Goal: Register for event/course

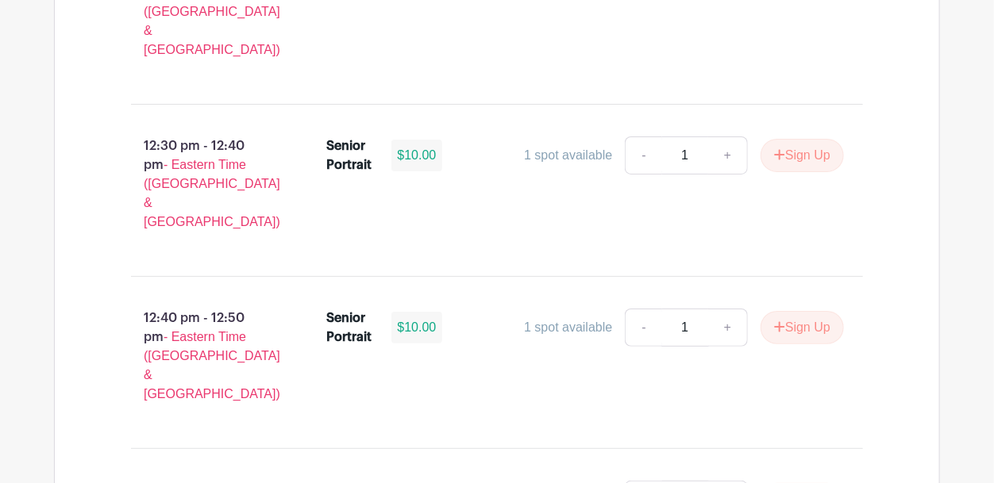
scroll to position [4743, 0]
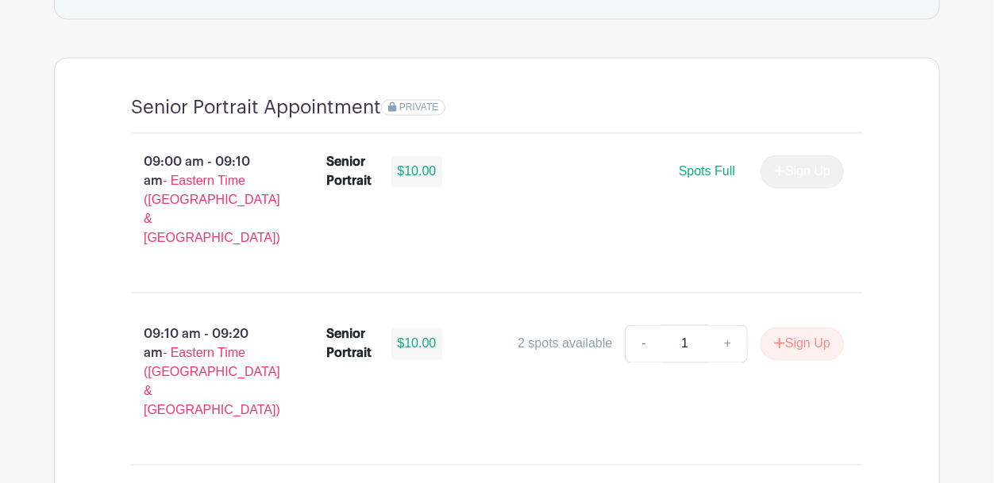
scroll to position [1112, 0]
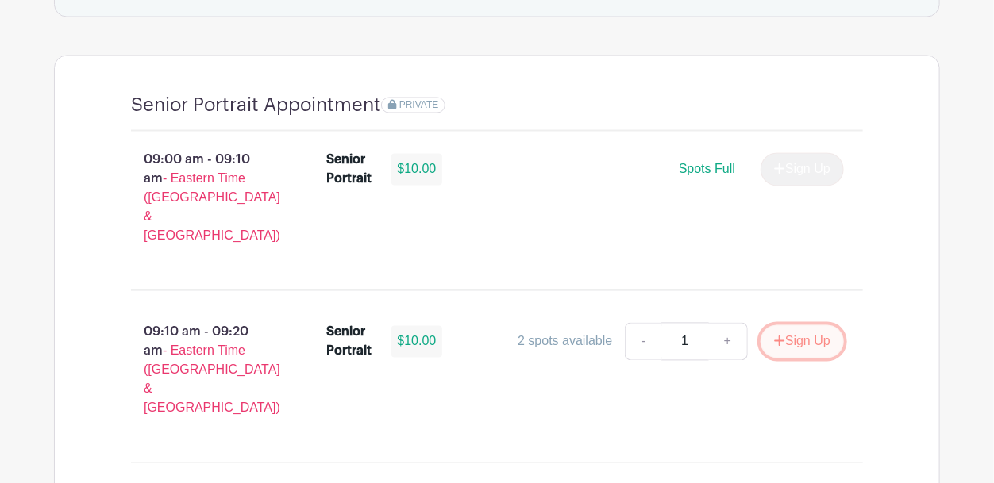
click at [774, 335] on icon "submit" at bounding box center [779, 341] width 11 height 13
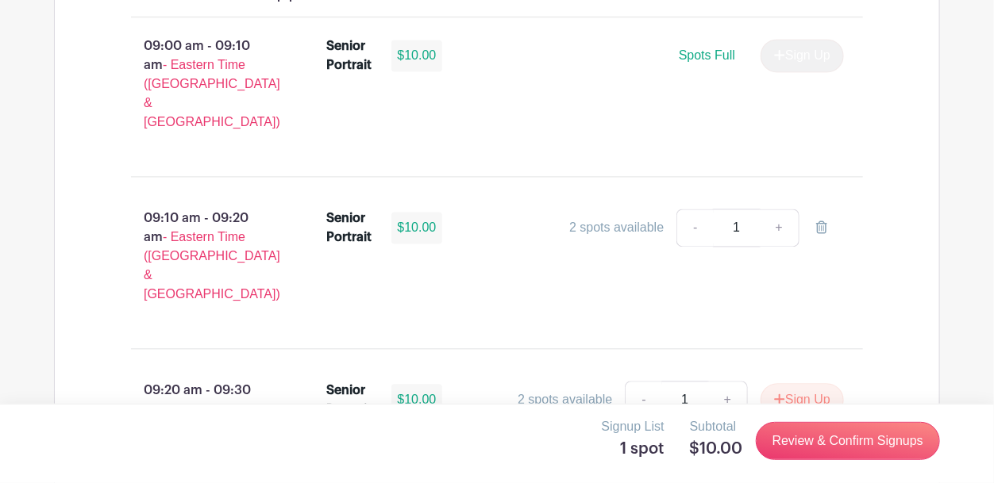
scroll to position [1230, 0]
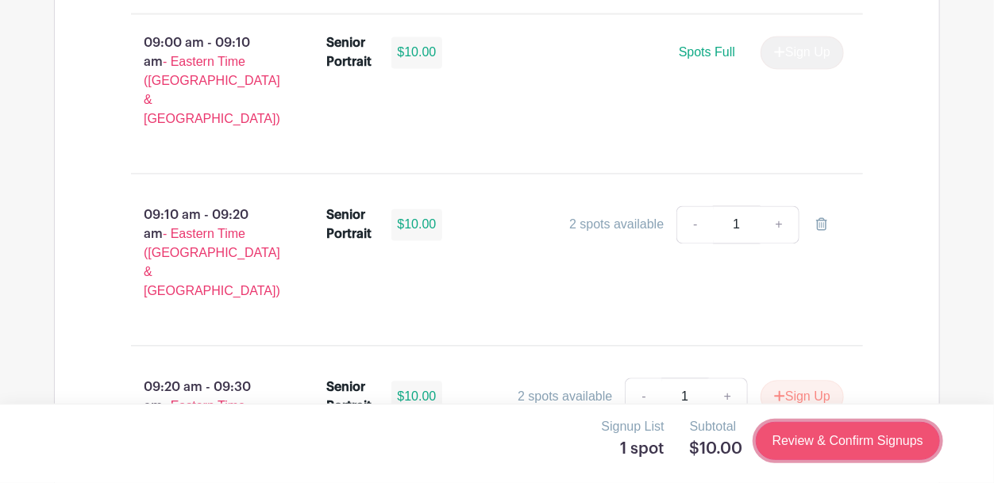
click at [787, 446] on link "Review & Confirm Signups" at bounding box center [848, 441] width 184 height 38
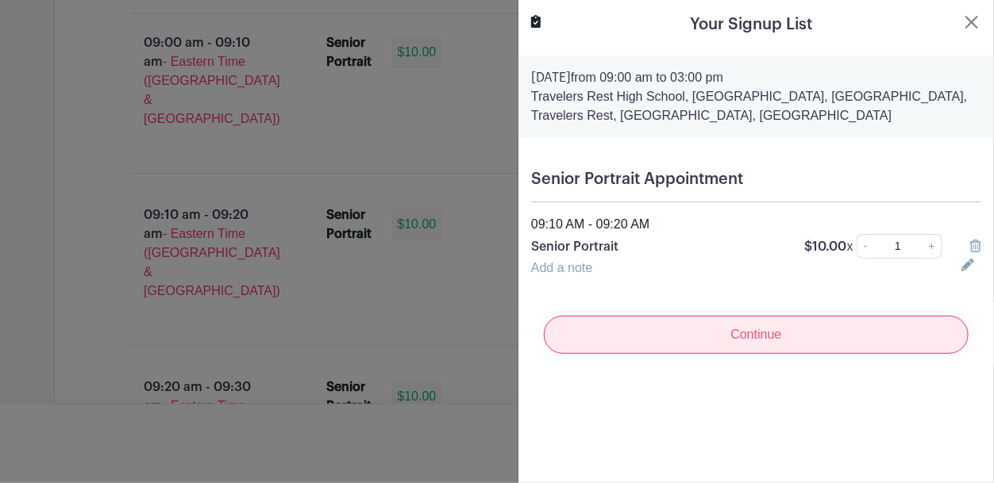
click at [772, 327] on input "Continue" at bounding box center [756, 335] width 425 height 38
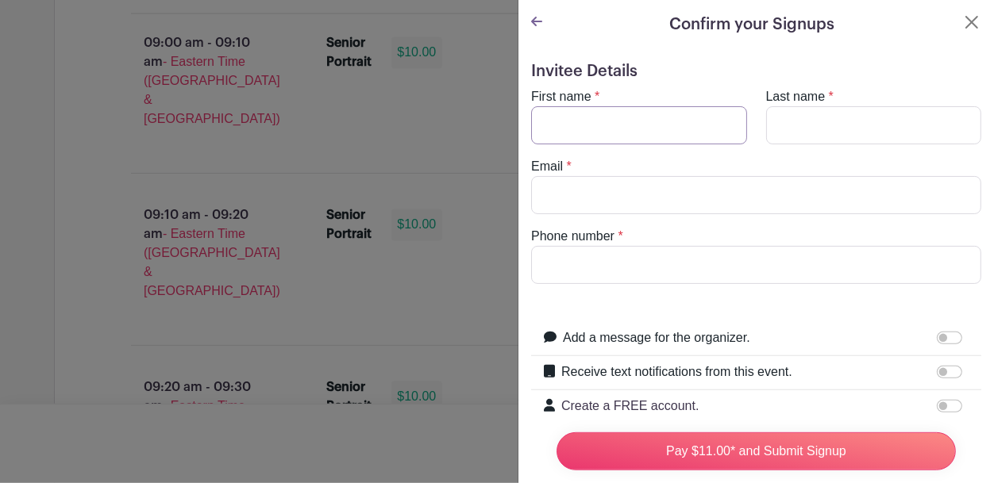
click at [697, 121] on input "First name" at bounding box center [639, 125] width 216 height 38
click at [657, 116] on input "First name" at bounding box center [639, 125] width 216 height 38
type input "[PERSON_NAME]"
click at [863, 138] on input "Last name" at bounding box center [874, 125] width 216 height 38
type input "[PERSON_NAME]"
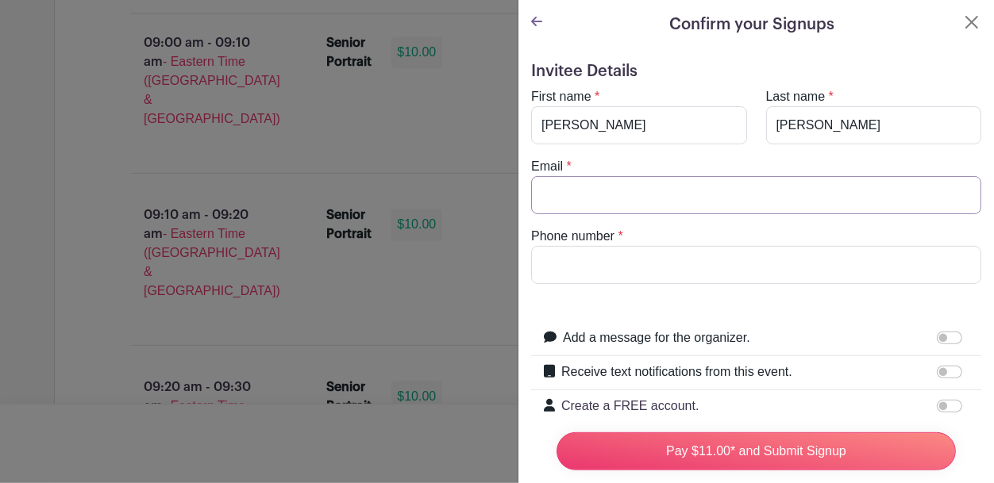
click at [836, 186] on input "Email" at bounding box center [756, 195] width 450 height 38
type input "[EMAIL_ADDRESS][DOMAIN_NAME]"
click at [668, 268] on input "Phone number" at bounding box center [756, 265] width 450 height 38
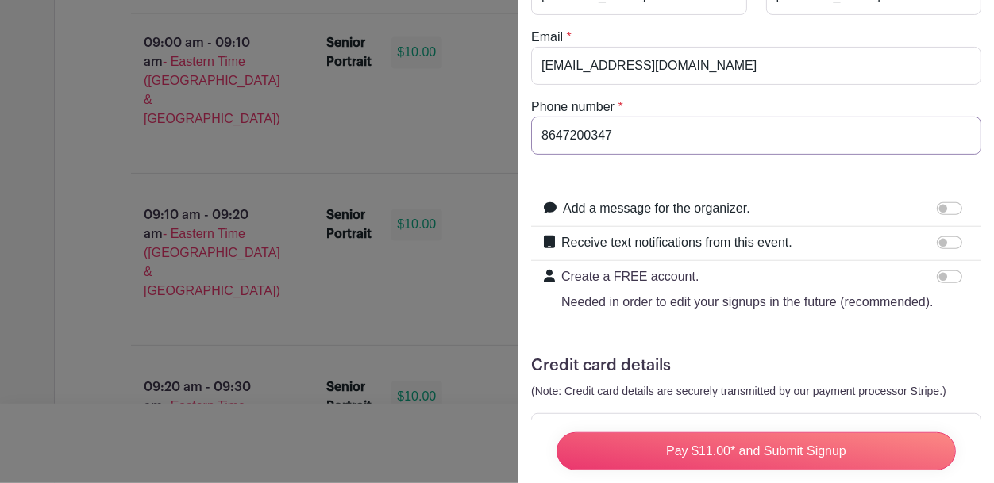
scroll to position [194, 0]
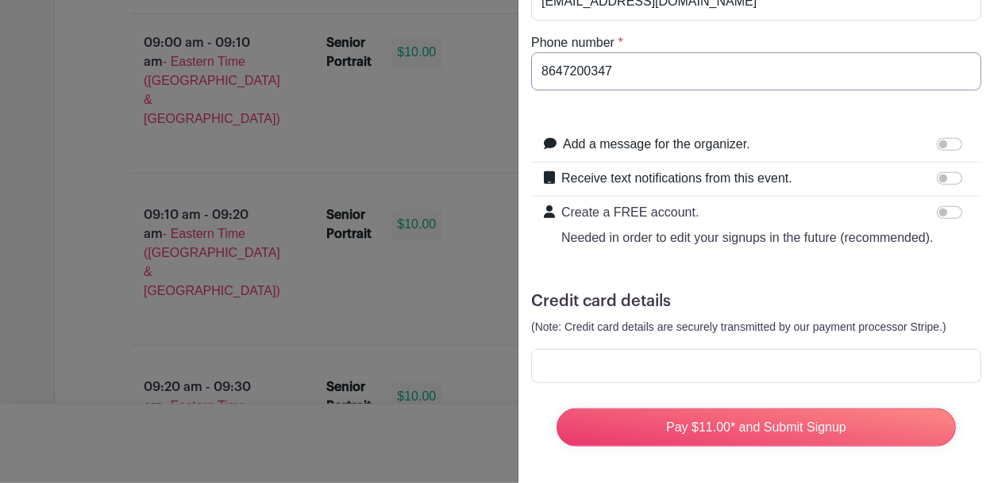
type input "8647200347"
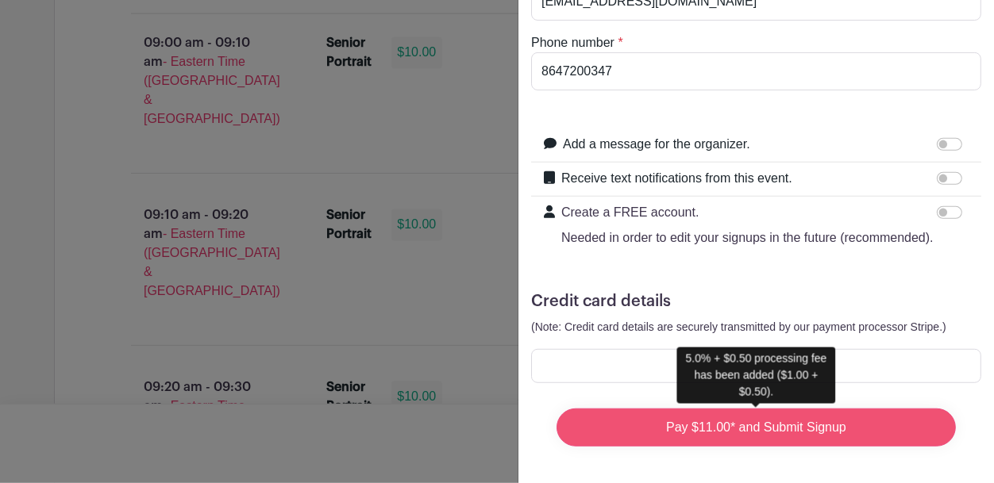
click at [807, 435] on input "Pay $11.00* and Submit Signup" at bounding box center [755, 428] width 399 height 38
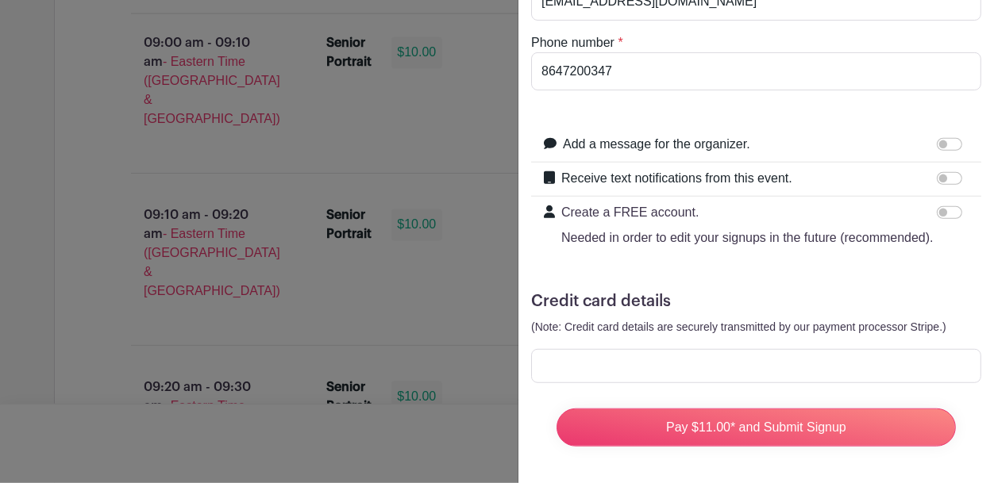
scroll to position [187, 0]
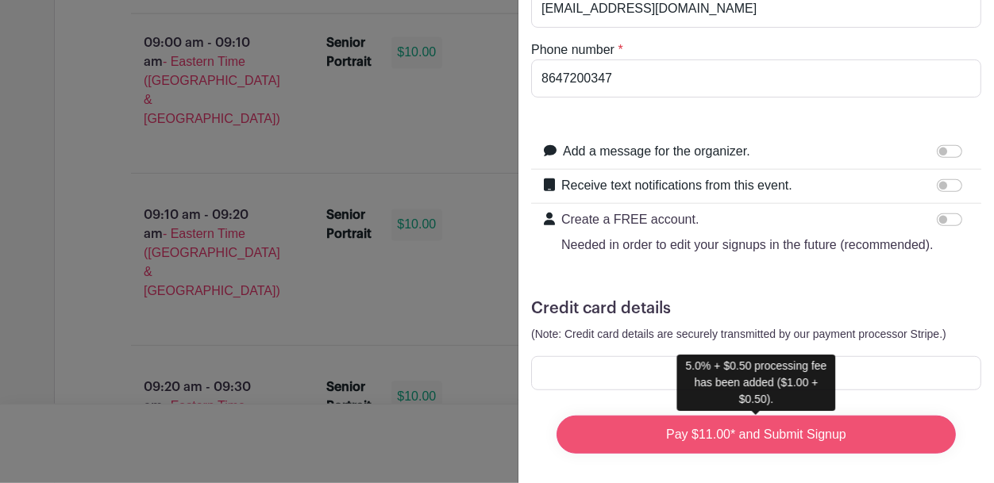
click at [911, 427] on input "Pay $11.00* and Submit Signup" at bounding box center [755, 435] width 399 height 38
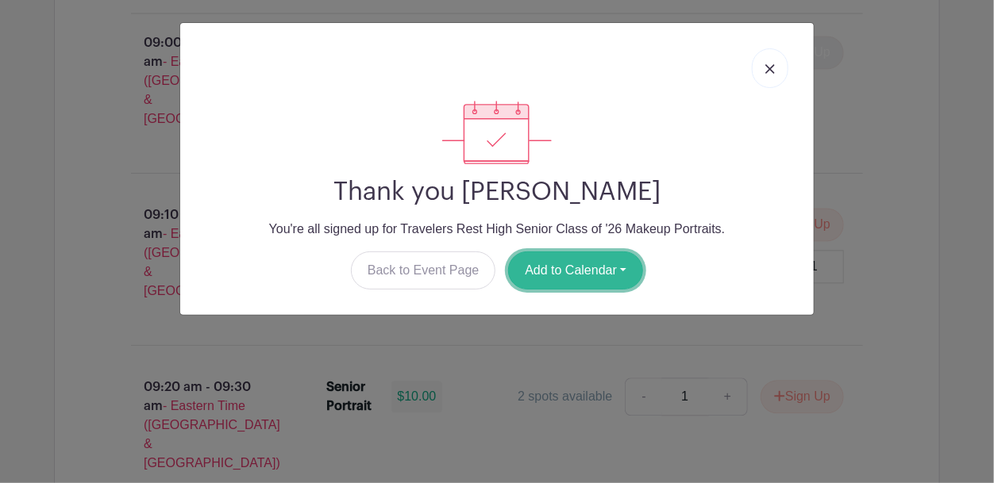
click at [614, 271] on button "Add to Calendar" at bounding box center [575, 271] width 135 height 38
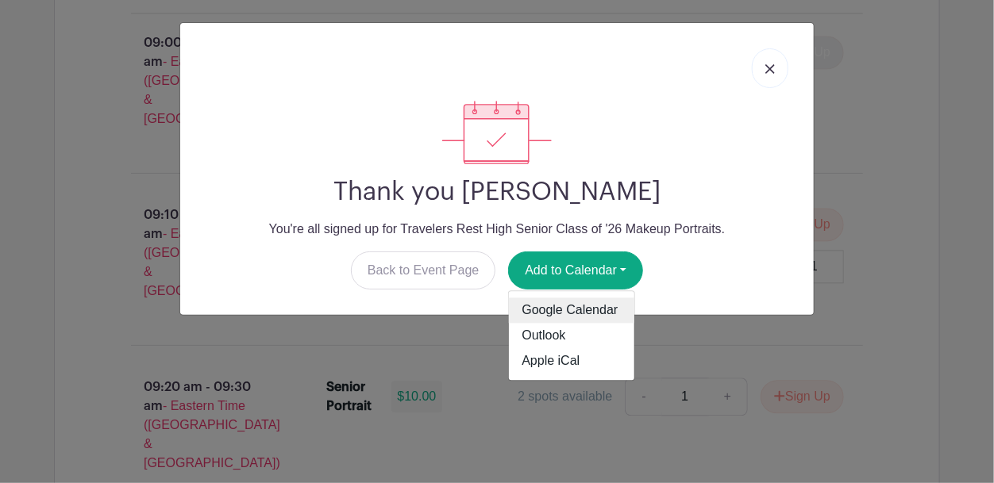
click at [594, 318] on link "Google Calendar" at bounding box center [571, 310] width 125 height 25
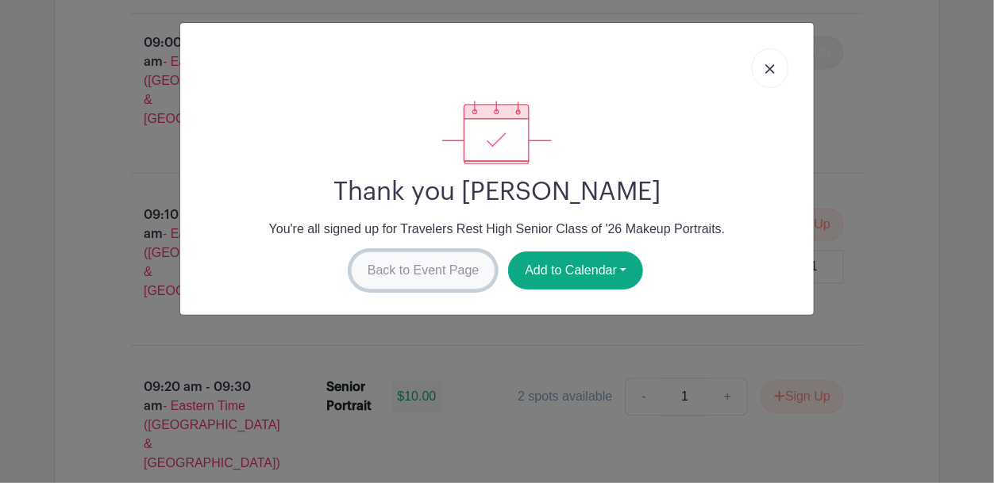
click at [423, 275] on link "Back to Event Page" at bounding box center [423, 271] width 145 height 38
